Goal: Information Seeking & Learning: Learn about a topic

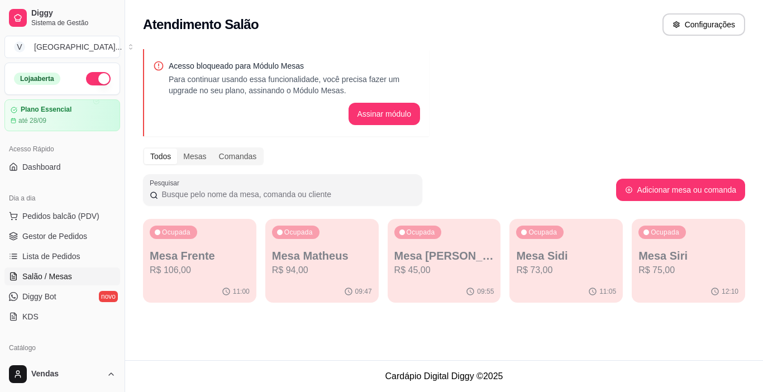
click at [93, 245] on ul "Pedidos balcão (PDV) Gestor de Pedidos Lista de Pedidos Salão / Mesas Diggy Bot…" at bounding box center [62, 266] width 116 height 118
click at [100, 236] on link "Gestor de Pedidos" at bounding box center [62, 236] width 116 height 18
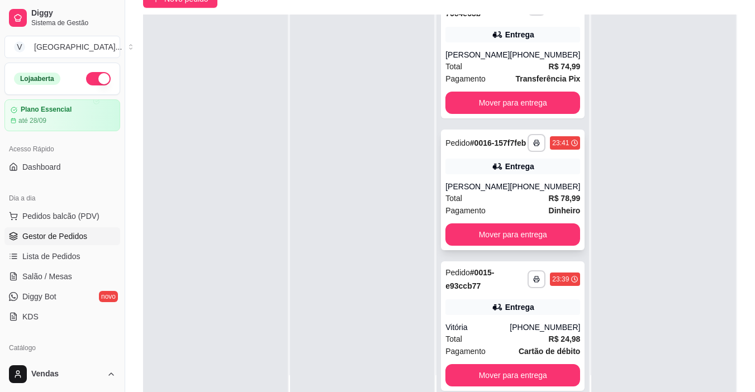
scroll to position [112, 0]
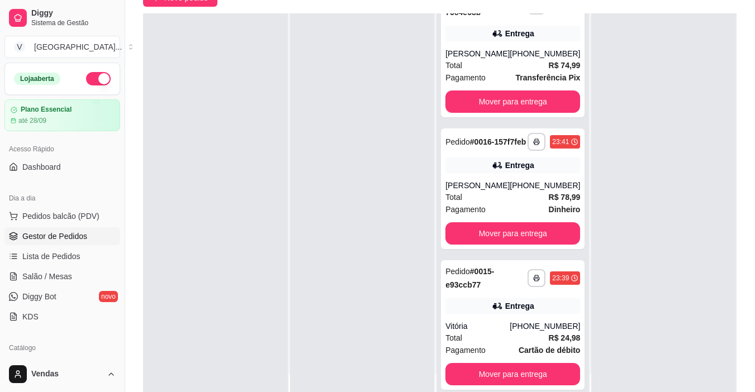
click at [263, 190] on div at bounding box center [215, 209] width 145 height 392
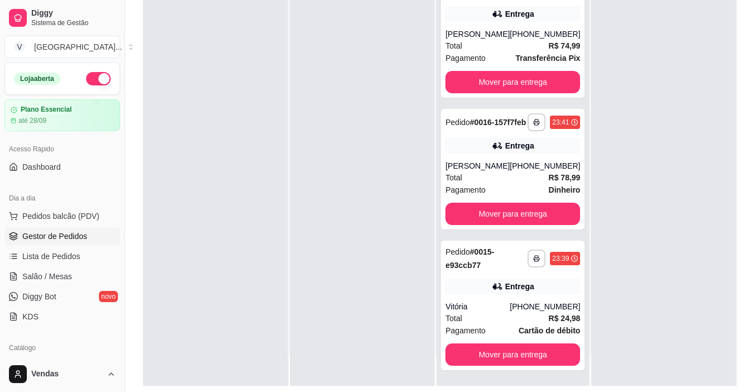
scroll to position [170, 0]
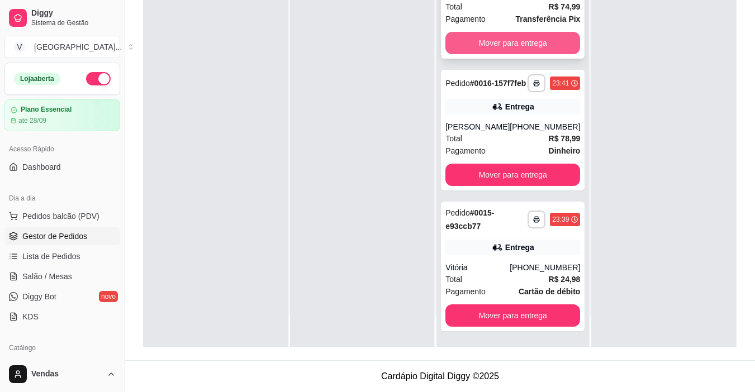
click at [507, 39] on button "Mover para entrega" at bounding box center [512, 43] width 135 height 22
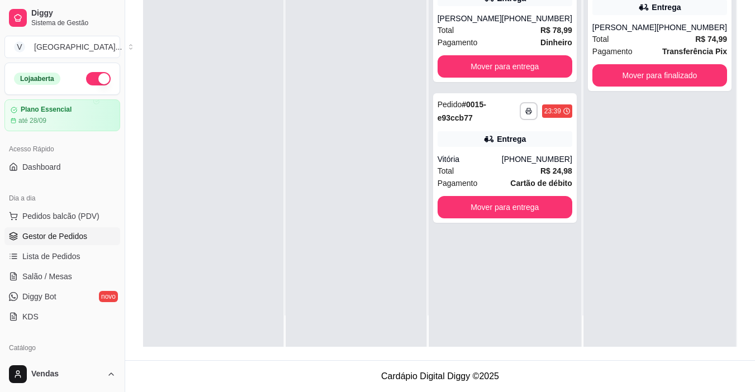
scroll to position [0, 0]
click at [522, 218] on button "Mover para entrega" at bounding box center [504, 207] width 135 height 22
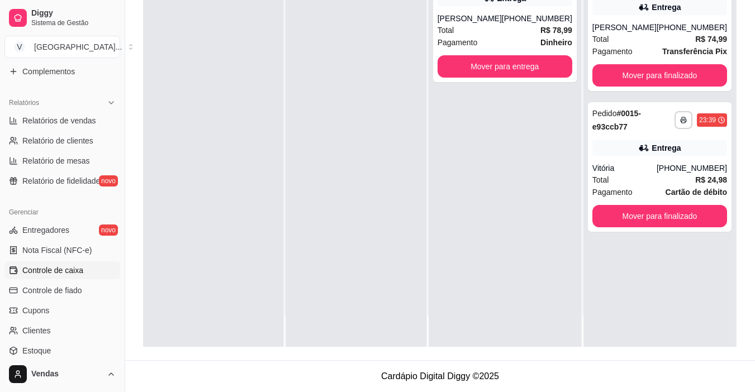
scroll to position [412, 0]
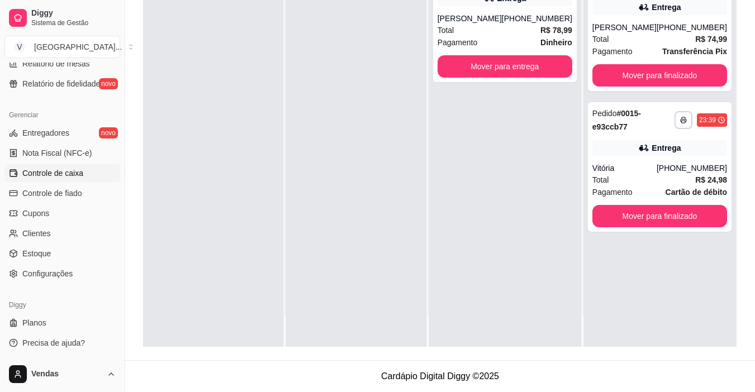
click at [68, 177] on span "Controle de caixa" at bounding box center [52, 173] width 61 height 11
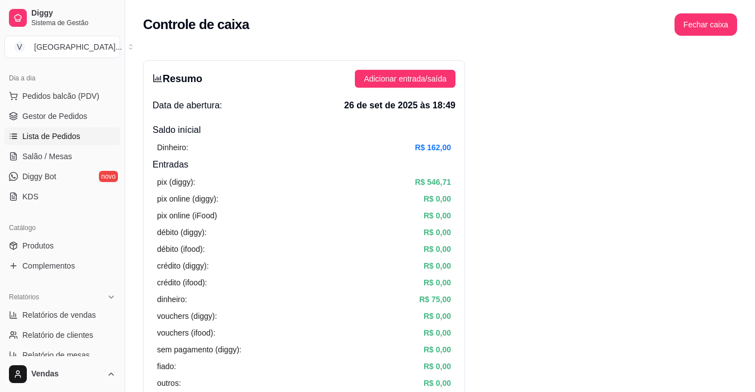
scroll to position [77, 0]
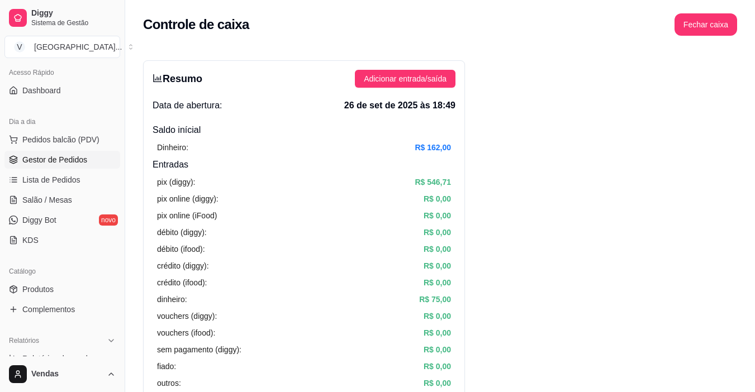
click at [52, 155] on span "Gestor de Pedidos" at bounding box center [54, 159] width 65 height 11
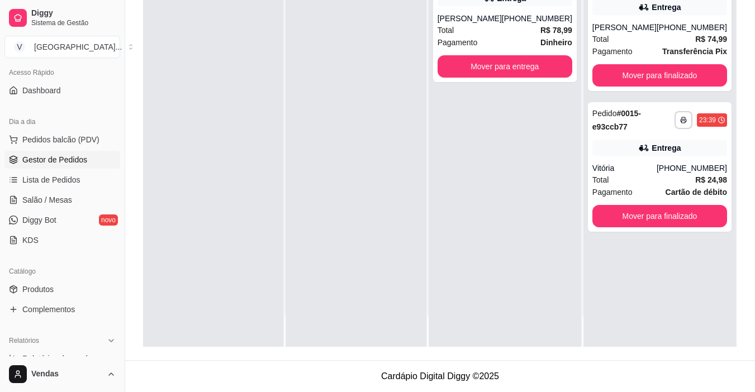
scroll to position [59, 0]
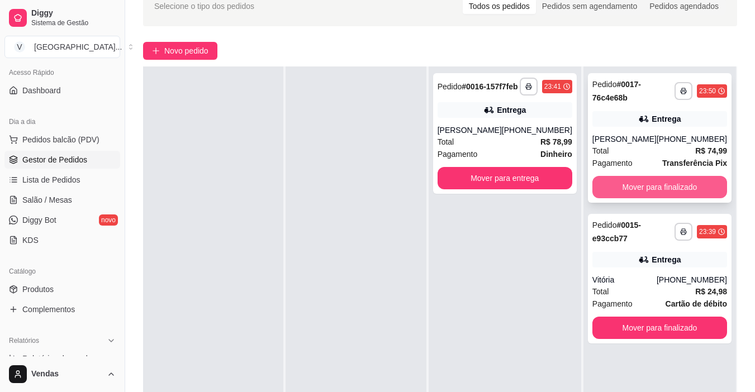
click at [681, 189] on button "Mover para finalizado" at bounding box center [659, 187] width 135 height 22
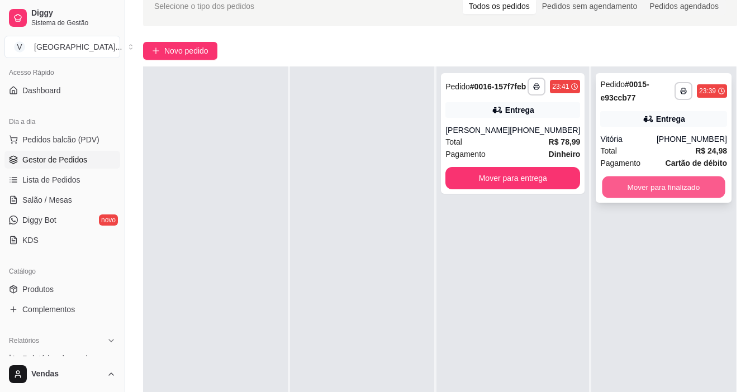
click at [683, 187] on button "Mover para finalizado" at bounding box center [663, 188] width 123 height 22
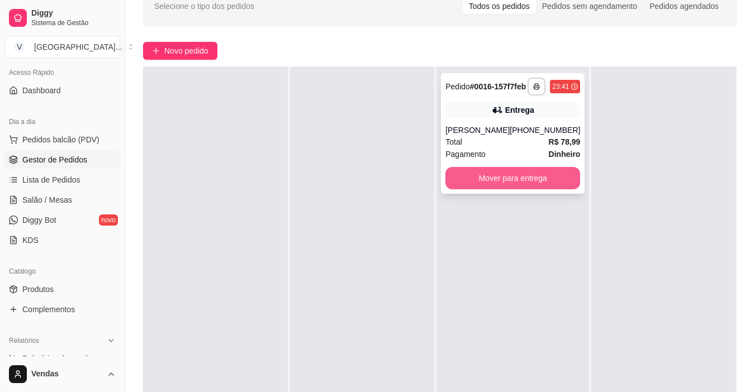
click at [518, 187] on button "Mover para entrega" at bounding box center [512, 178] width 135 height 22
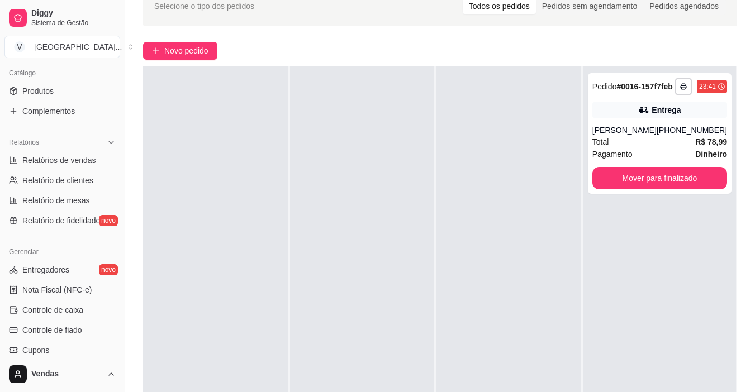
scroll to position [412, 0]
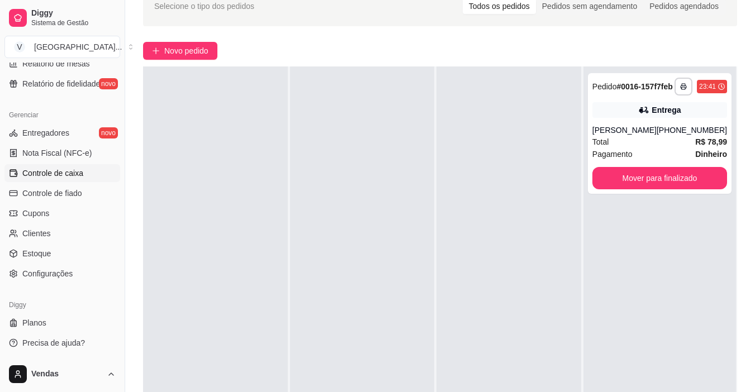
click at [74, 170] on span "Controle de caixa" at bounding box center [52, 173] width 61 height 11
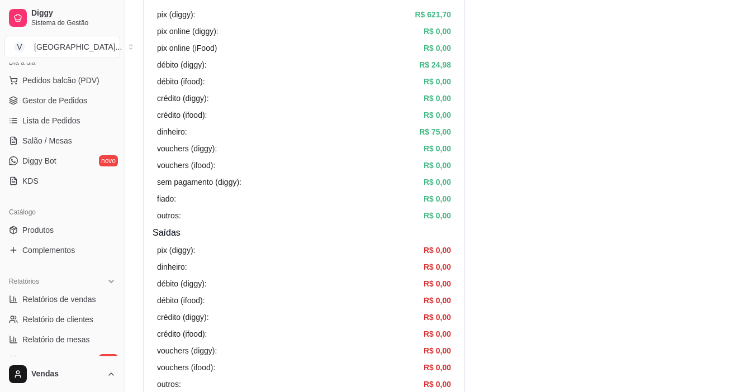
scroll to position [132, 0]
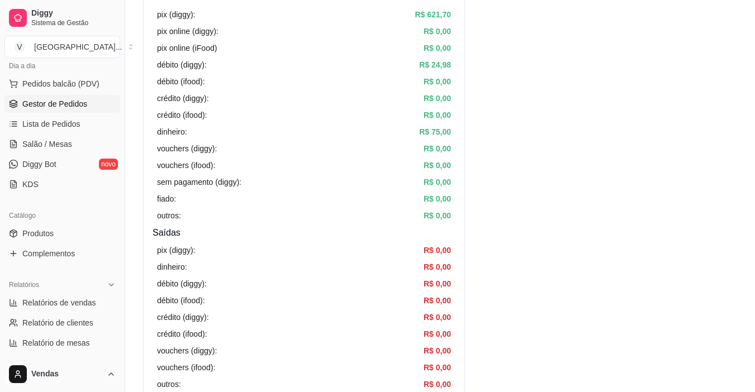
click at [55, 108] on span "Gestor de Pedidos" at bounding box center [54, 103] width 65 height 11
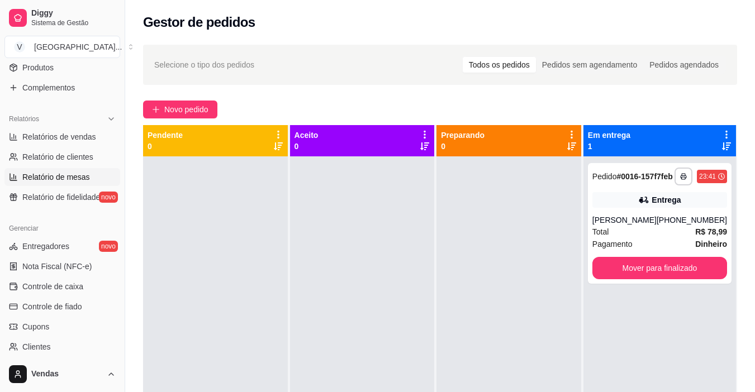
scroll to position [300, 0]
click at [80, 155] on span "Relatório de clientes" at bounding box center [57, 155] width 71 height 11
select select "30"
select select "HIGHEST_TOTAL_SPENT_WITH_ORDERS"
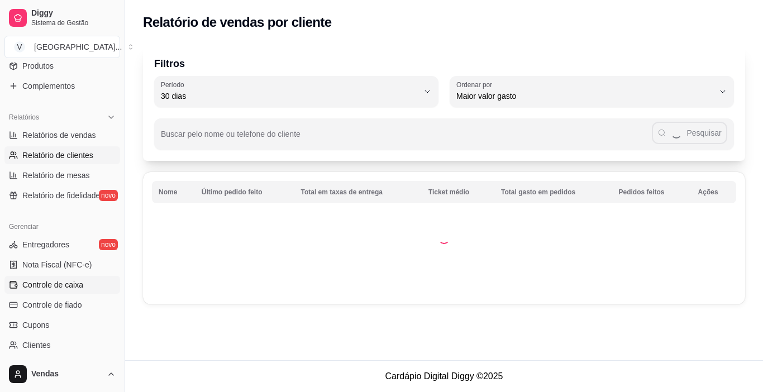
click at [77, 285] on span "Controle de caixa" at bounding box center [52, 284] width 61 height 11
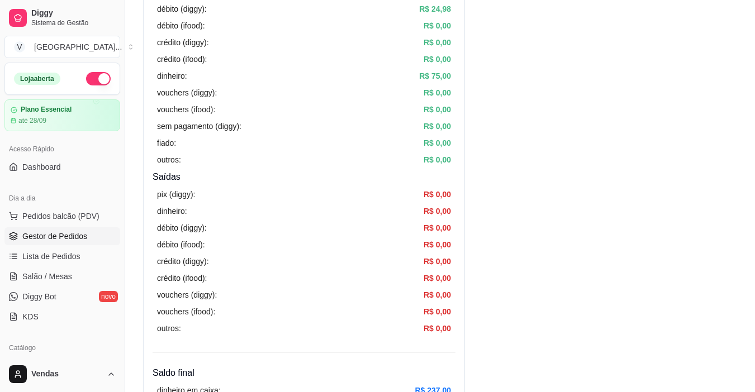
click at [73, 230] on link "Gestor de Pedidos" at bounding box center [62, 236] width 116 height 18
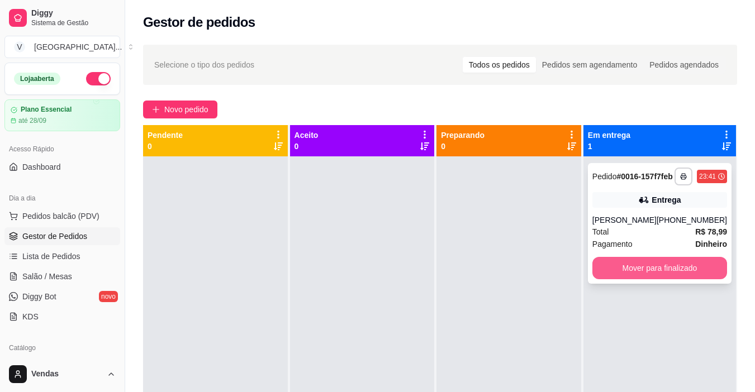
click at [692, 276] on button "Mover para finalizado" at bounding box center [659, 268] width 135 height 22
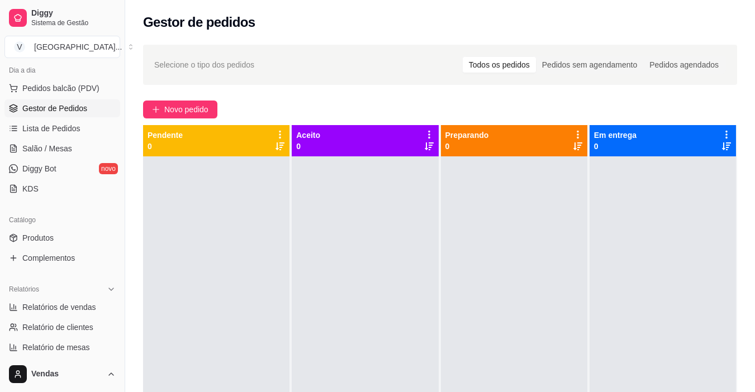
scroll to position [391, 0]
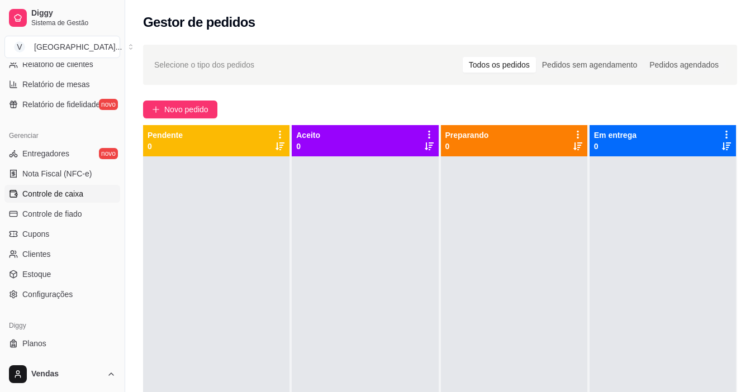
click at [69, 192] on span "Controle de caixa" at bounding box center [52, 193] width 61 height 11
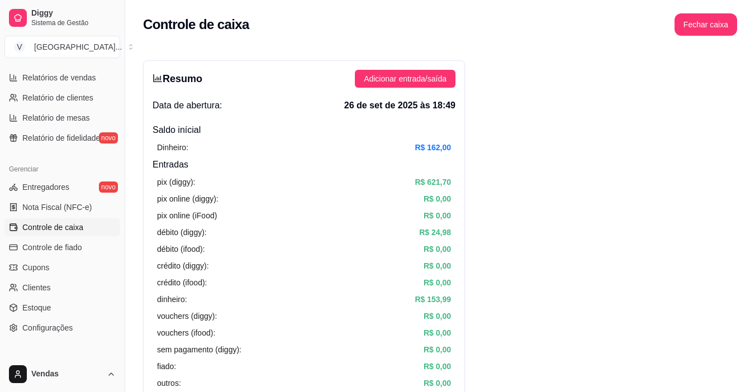
scroll to position [335, 0]
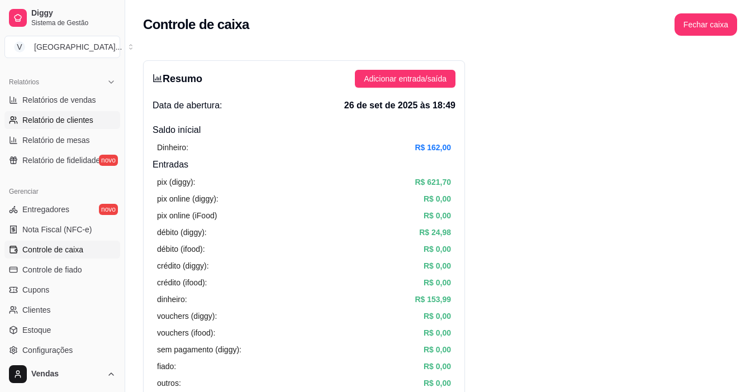
click at [82, 115] on span "Relatório de clientes" at bounding box center [57, 120] width 71 height 11
select select "30"
select select "HIGHEST_TOTAL_SPENT_WITH_ORDERS"
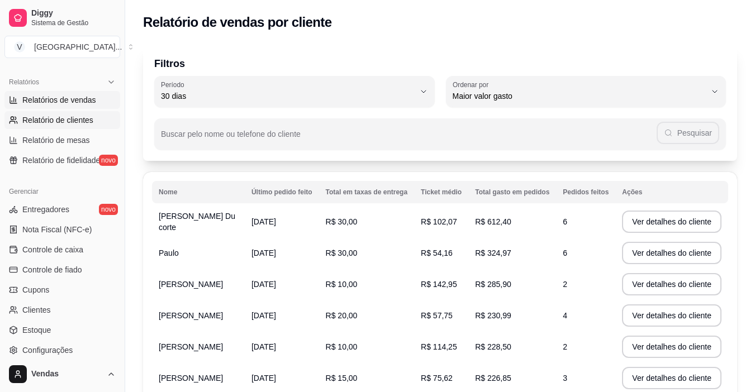
click at [83, 101] on span "Relatórios de vendas" at bounding box center [59, 99] width 74 height 11
select select "ALL"
select select "0"
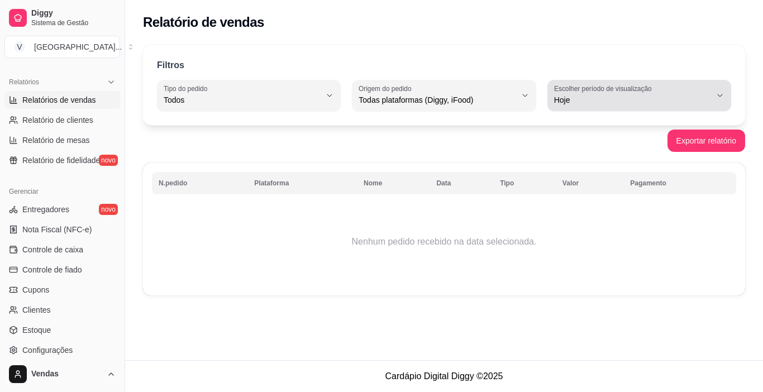
click at [623, 87] on label "Escolher período de visualização" at bounding box center [604, 88] width 101 height 9
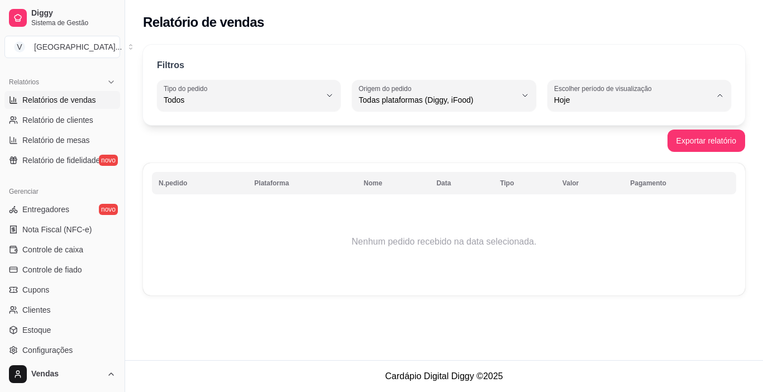
click at [582, 152] on li "Ontem" at bounding box center [639, 144] width 168 height 17
type input "1"
select select "1"
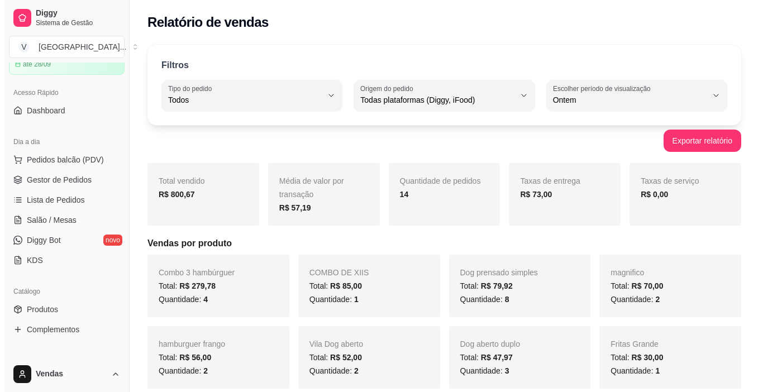
scroll to position [56, 0]
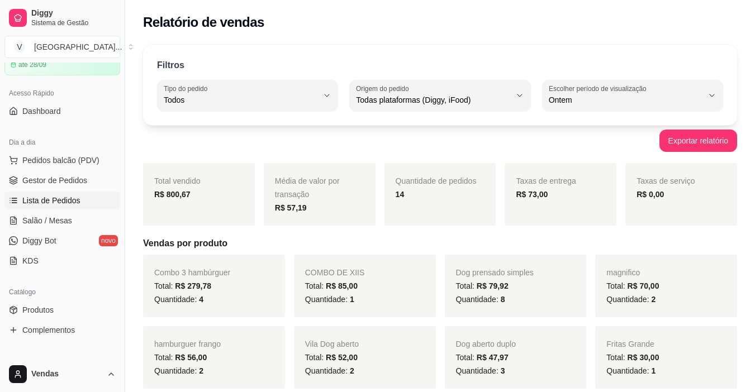
click at [57, 204] on span "Lista de Pedidos" at bounding box center [51, 200] width 58 height 11
